Goal: Check status: Check status

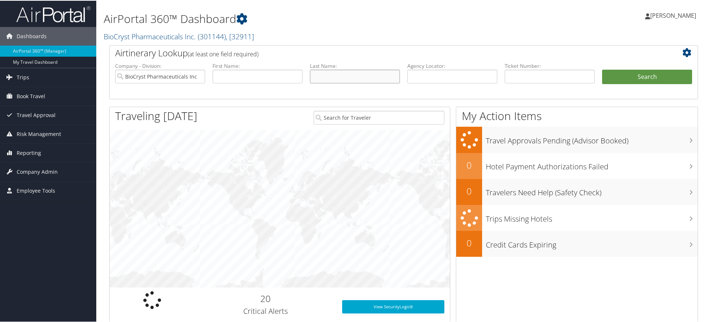
click at [368, 76] on input "text" at bounding box center [355, 76] width 90 height 14
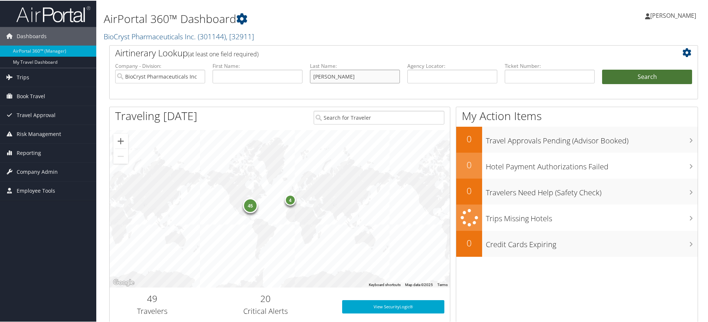
type input "[PERSON_NAME]"
click at [639, 82] on button "Search" at bounding box center [647, 76] width 90 height 15
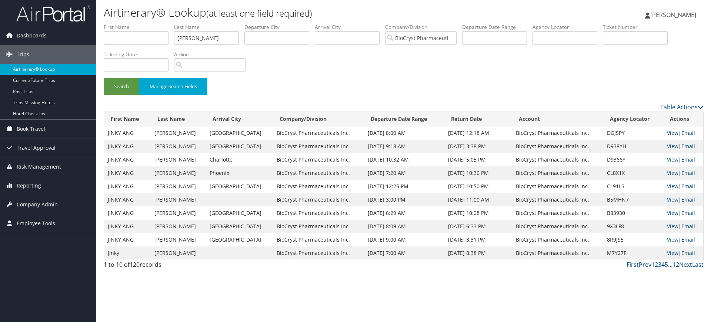
click at [672, 134] on link "View" at bounding box center [672, 132] width 11 height 7
drag, startPoint x: 206, startPoint y: 37, endPoint x: 180, endPoint y: 34, distance: 26.4
click at [171, 23] on ul "First Name Last Name rosselli Departure City Arrival City Company/Division BioC…" at bounding box center [404, 23] width 600 height 0
type input "Fletcher"
click at [104, 78] on button "Search" at bounding box center [122, 86] width 36 height 17
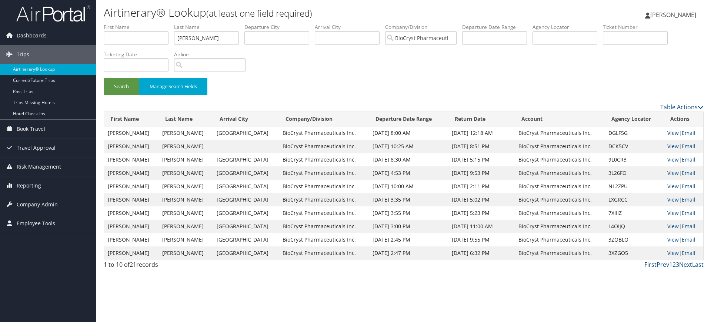
click at [669, 135] on link "View" at bounding box center [672, 132] width 11 height 7
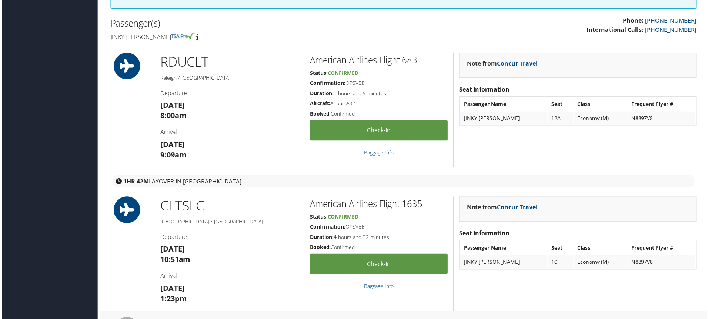
scroll to position [333, 0]
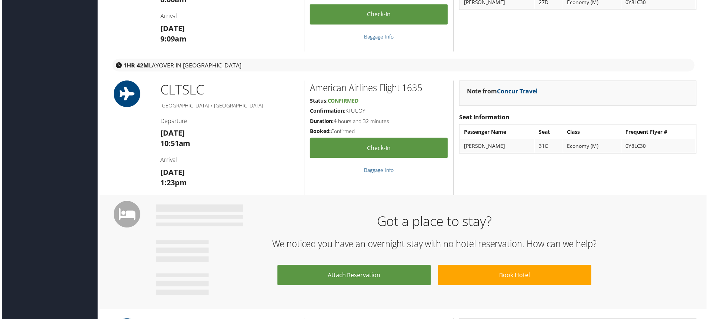
scroll to position [333, 0]
